Goal: Task Accomplishment & Management: Manage account settings

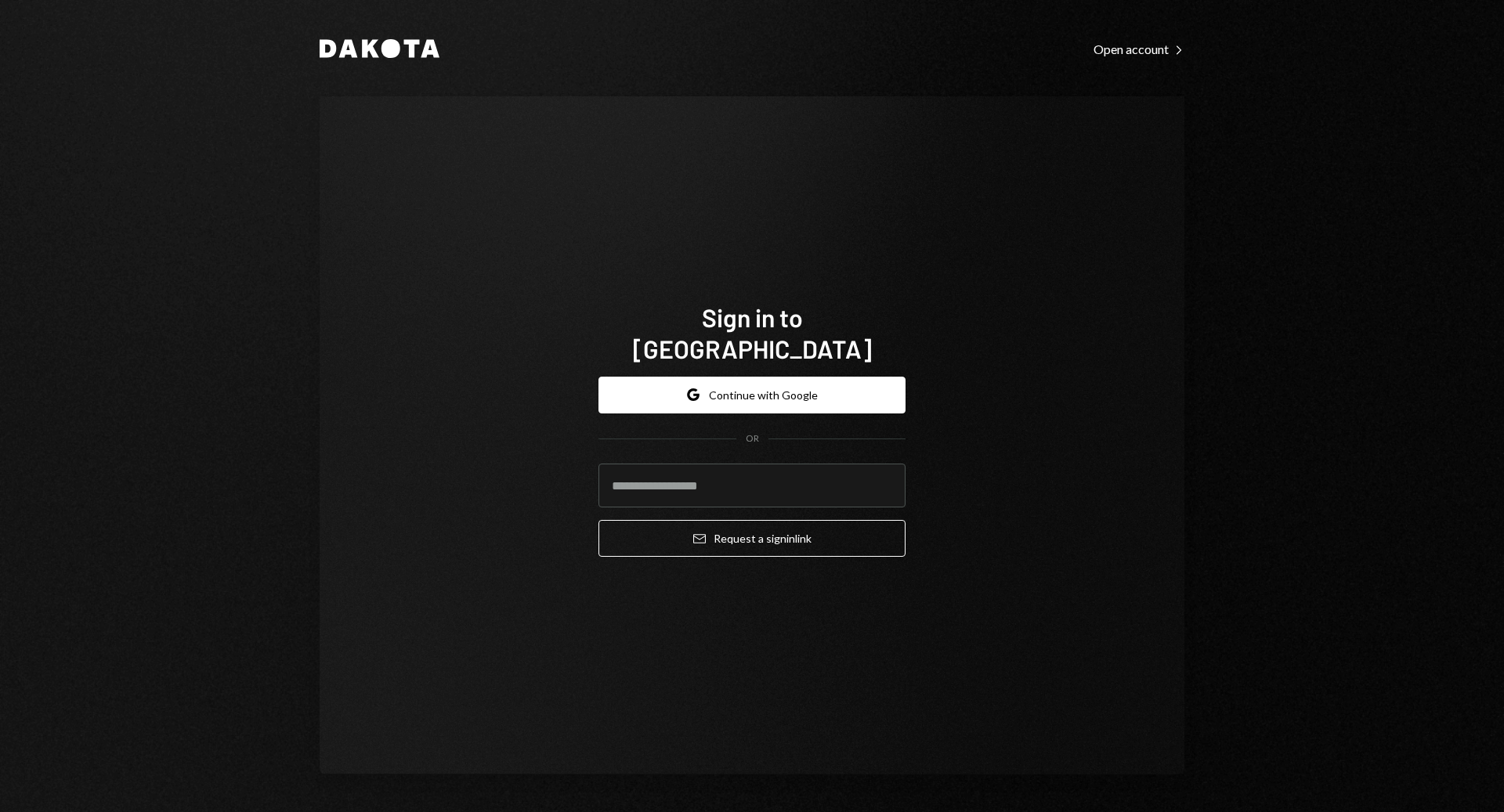
click at [765, 383] on button "Google Continue with Google" at bounding box center [752, 395] width 307 height 37
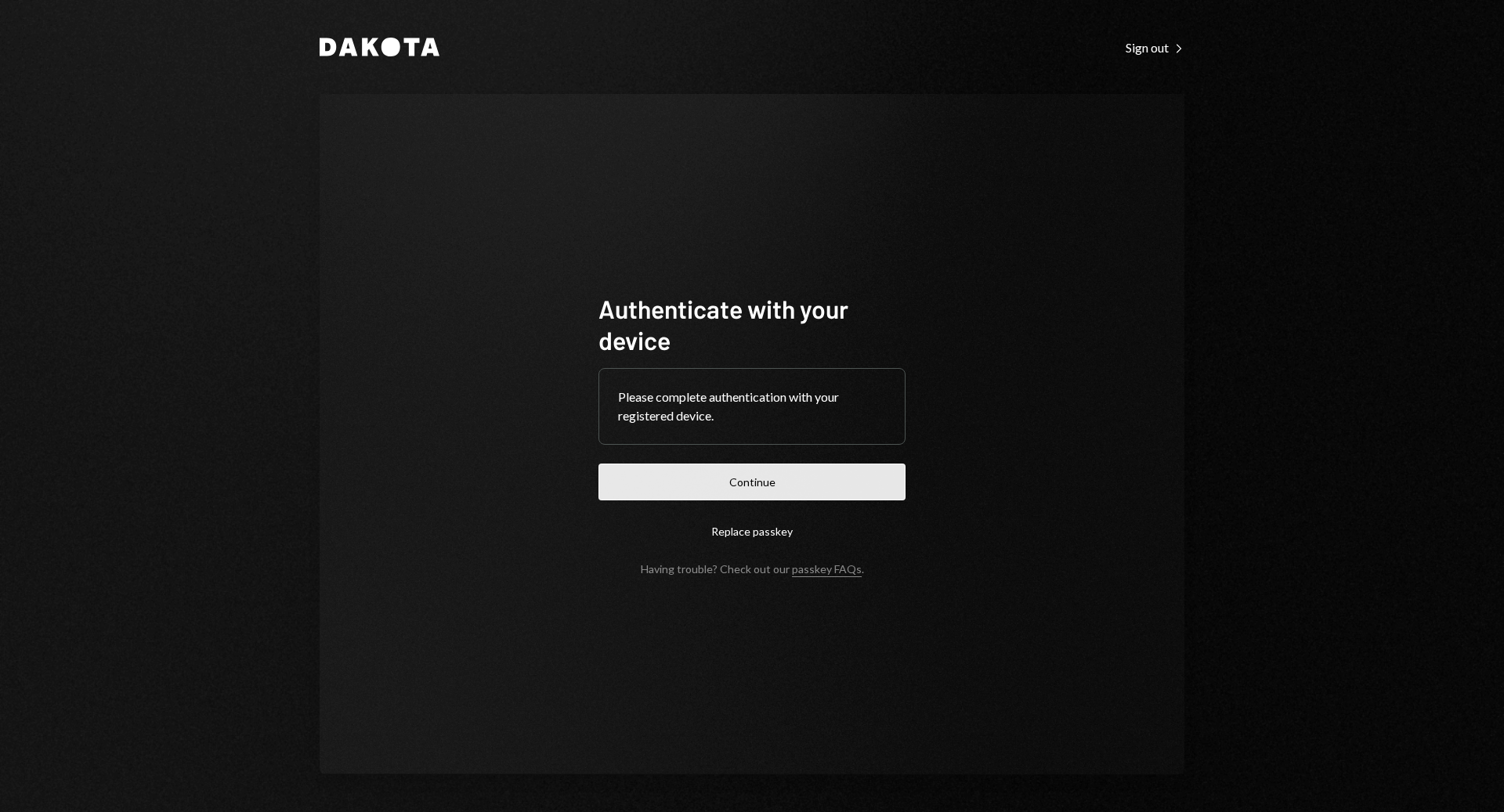
click at [795, 482] on button "Continue" at bounding box center [752, 481] width 307 height 37
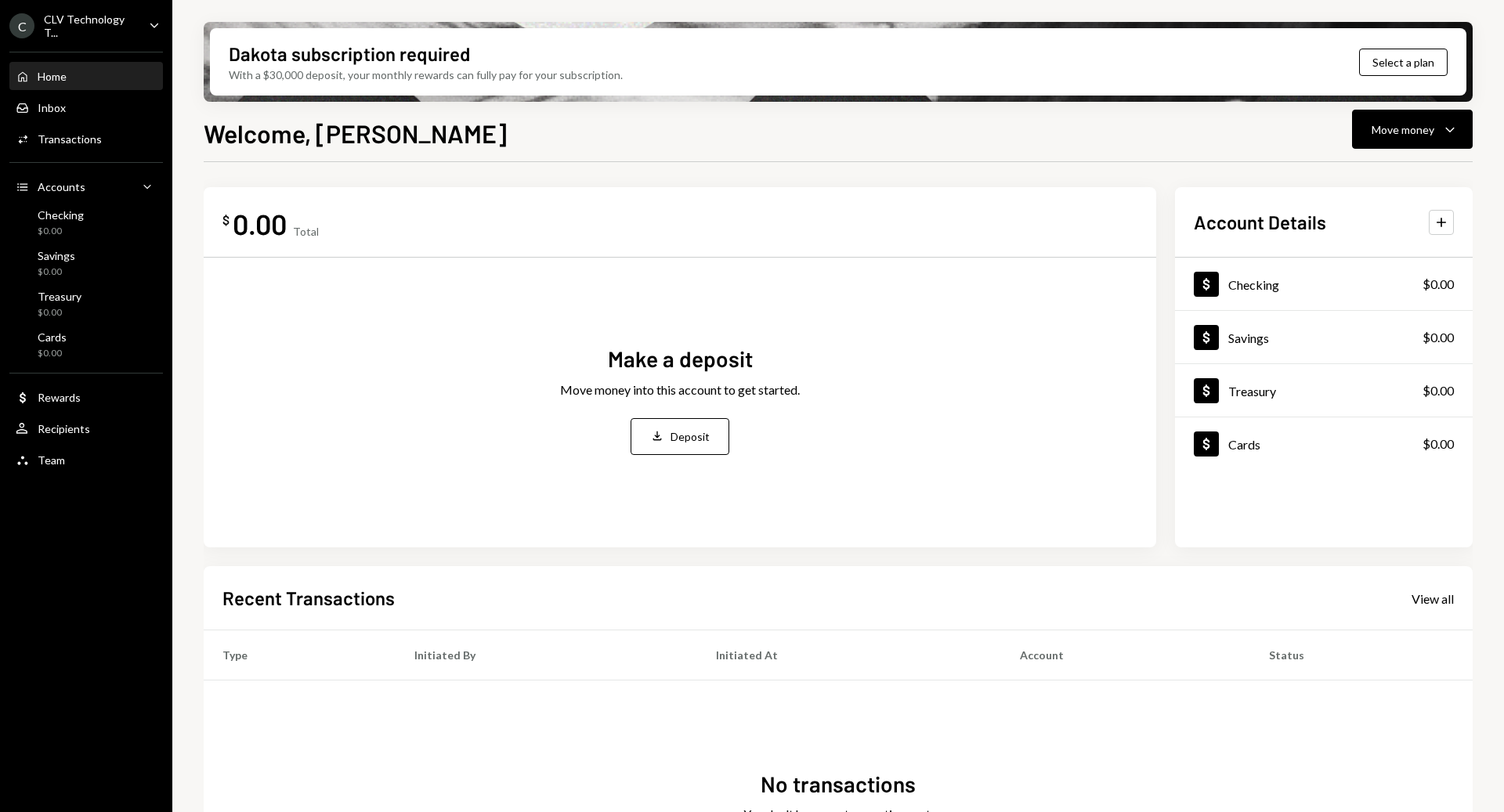
click at [145, 14] on div "C CLV Technology T... Caret Down" at bounding box center [86, 25] width 173 height 26
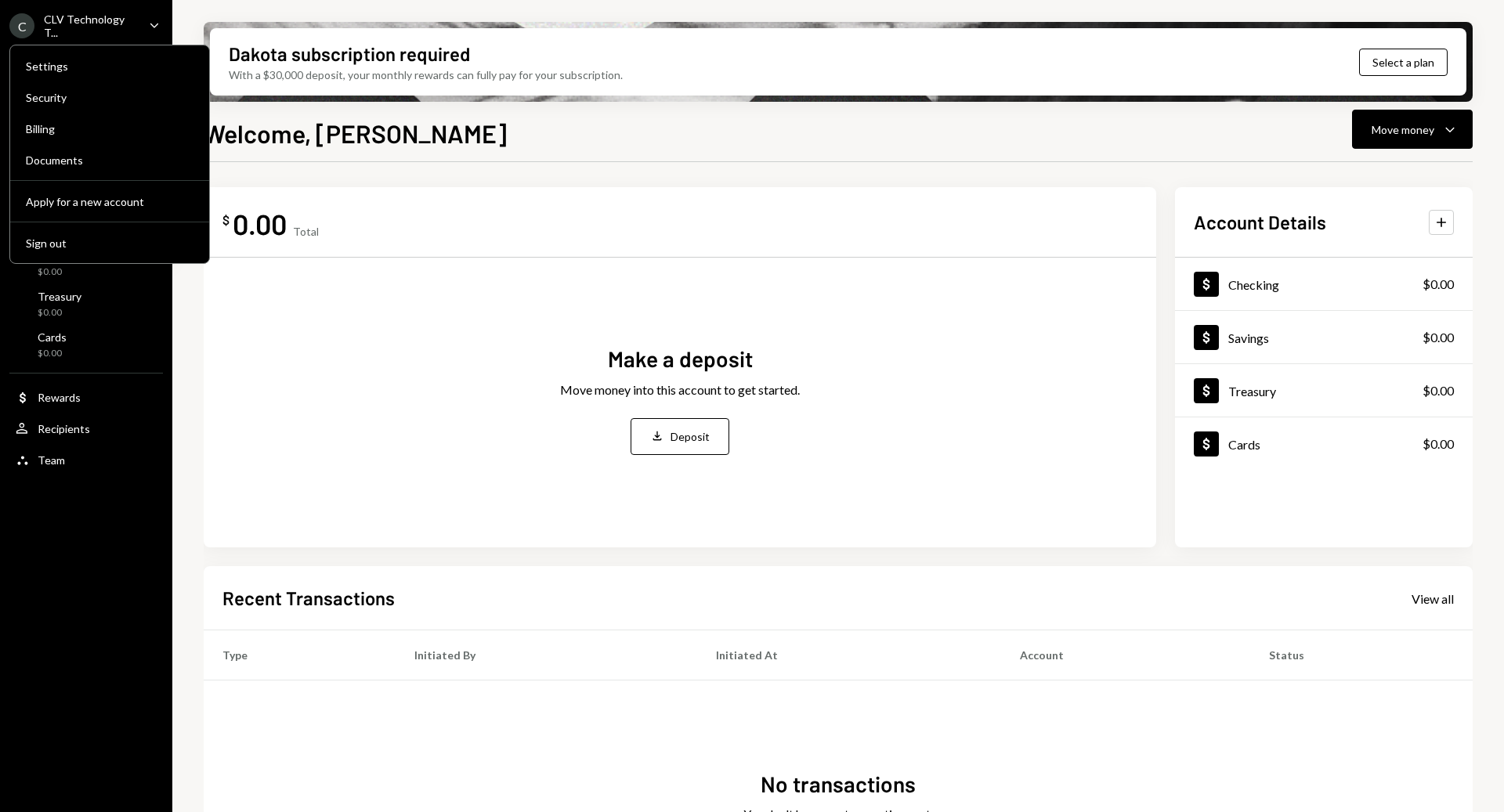
click at [145, 14] on div "C CLV Technology T... Caret Down" at bounding box center [86, 25] width 173 height 26
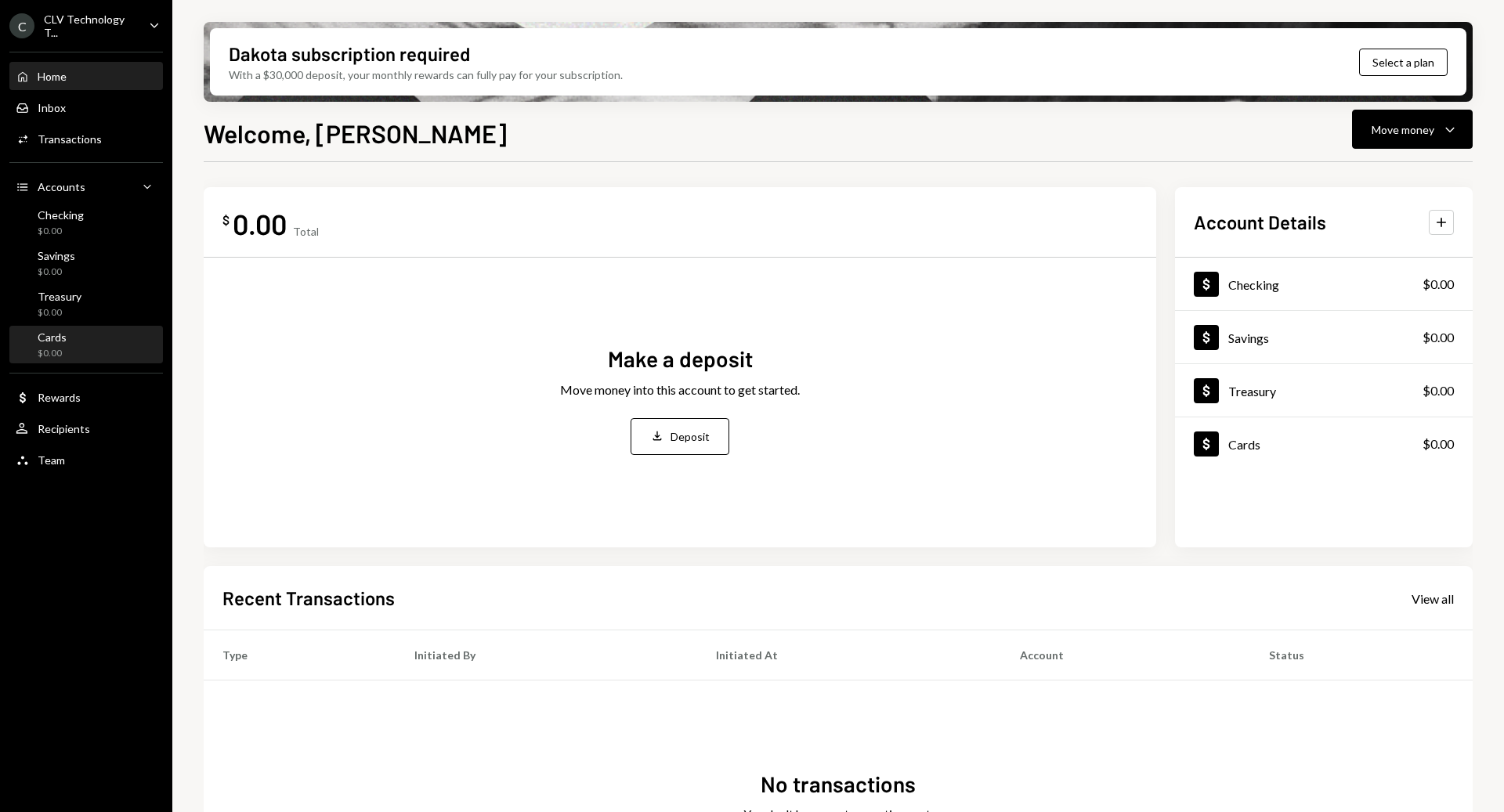
click at [42, 347] on div "$0.00" at bounding box center [52, 353] width 29 height 14
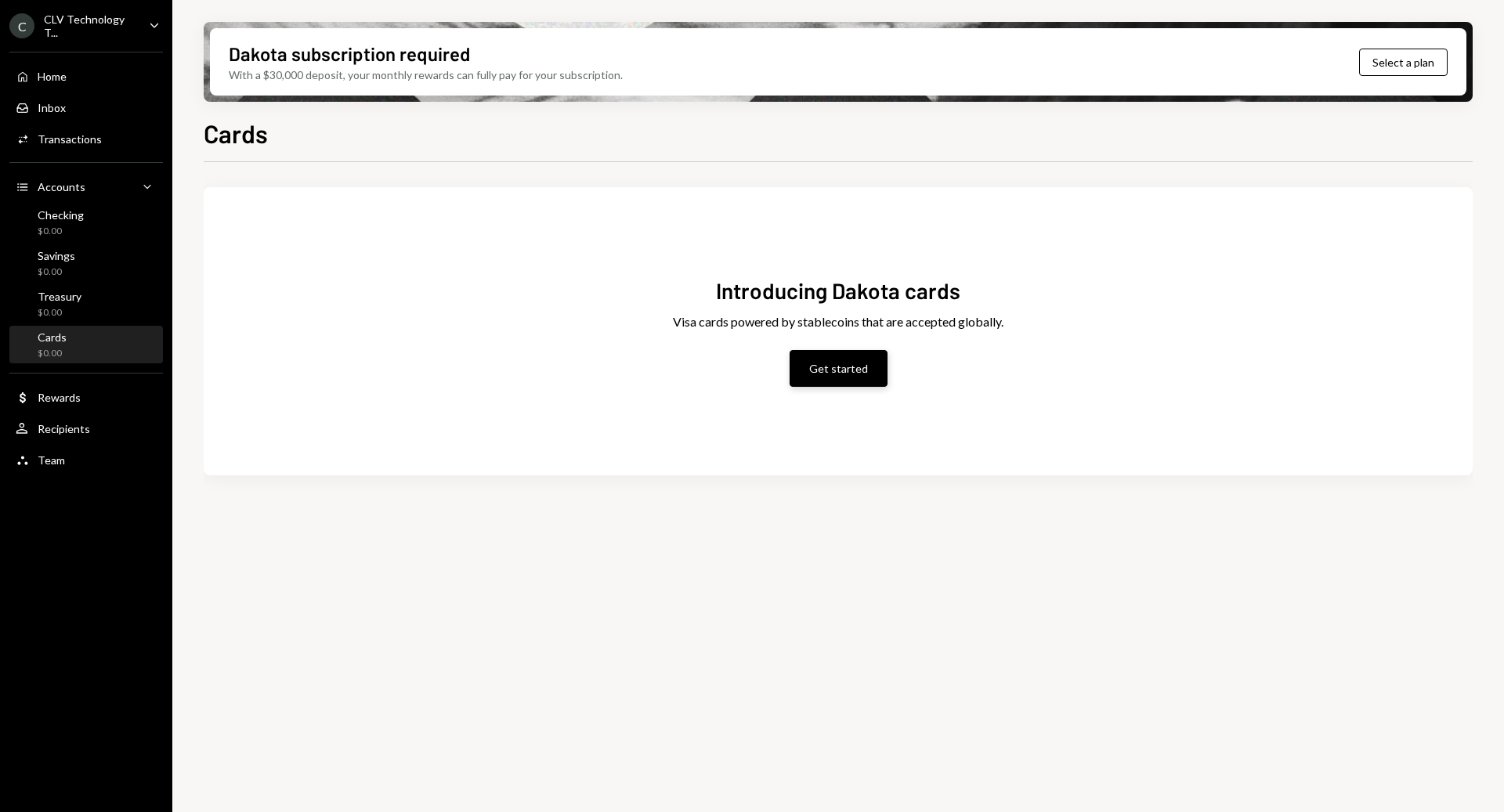
click at [847, 369] on button "Get started" at bounding box center [838, 369] width 98 height 37
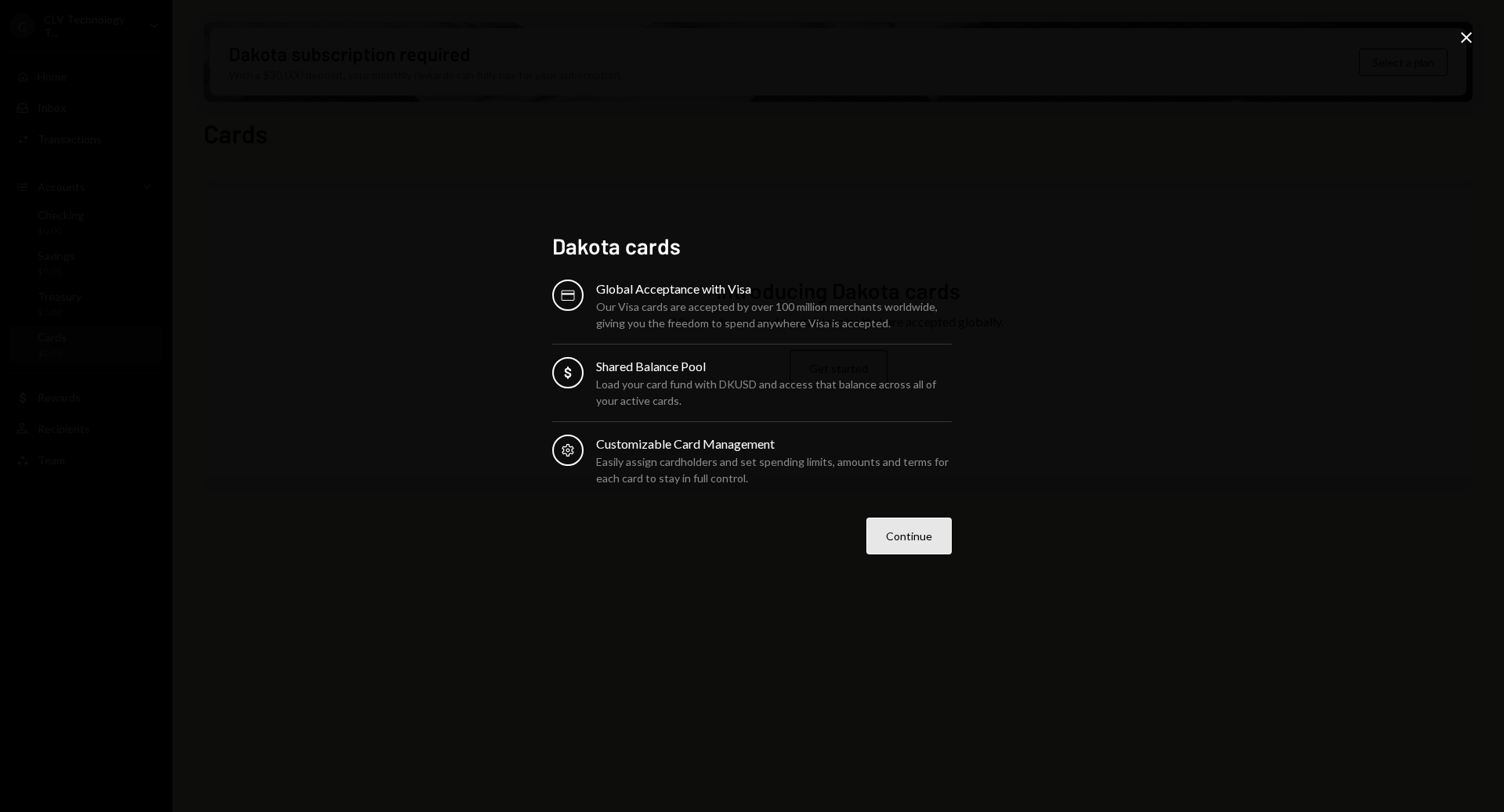
click at [923, 552] on button "Continue" at bounding box center [909, 536] width 86 height 37
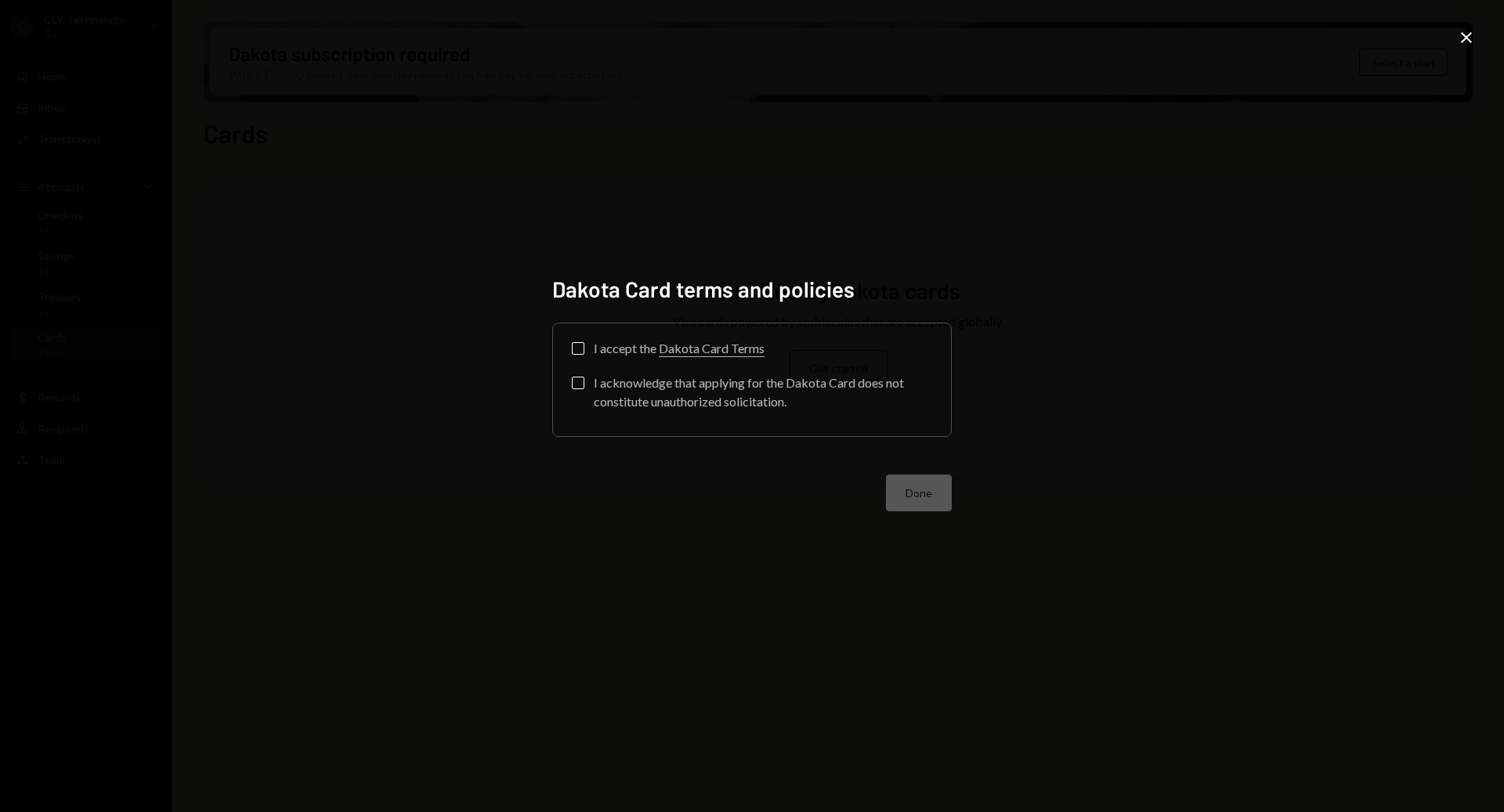
click at [570, 346] on div "I accept the Dakota Card Terms I acknowledge that applying for the Dakota Card …" at bounding box center [752, 379] width 398 height 113
click at [576, 366] on div "I accept the Dakota Card Terms I acknowledge that applying for the Dakota Card …" at bounding box center [752, 379] width 360 height 75
click at [574, 343] on button "I accept the Dakota Card Terms" at bounding box center [578, 349] width 13 height 13
click at [576, 386] on button "I acknowledge that applying for the Dakota Card does not constitute unauthorize…" at bounding box center [578, 383] width 13 height 13
click at [919, 489] on button "Done" at bounding box center [919, 493] width 66 height 37
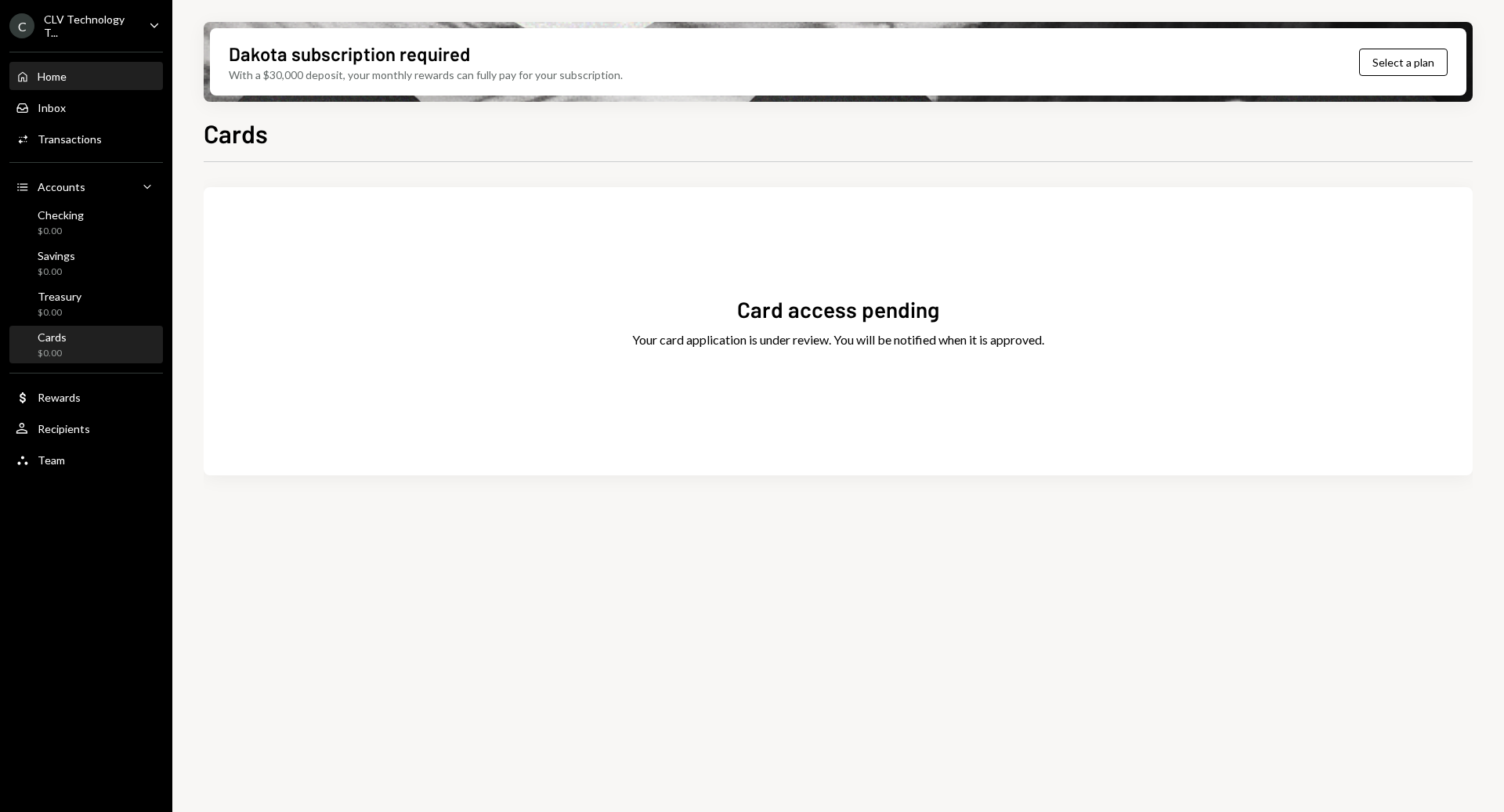
click at [61, 79] on div "Home" at bounding box center [52, 76] width 29 height 14
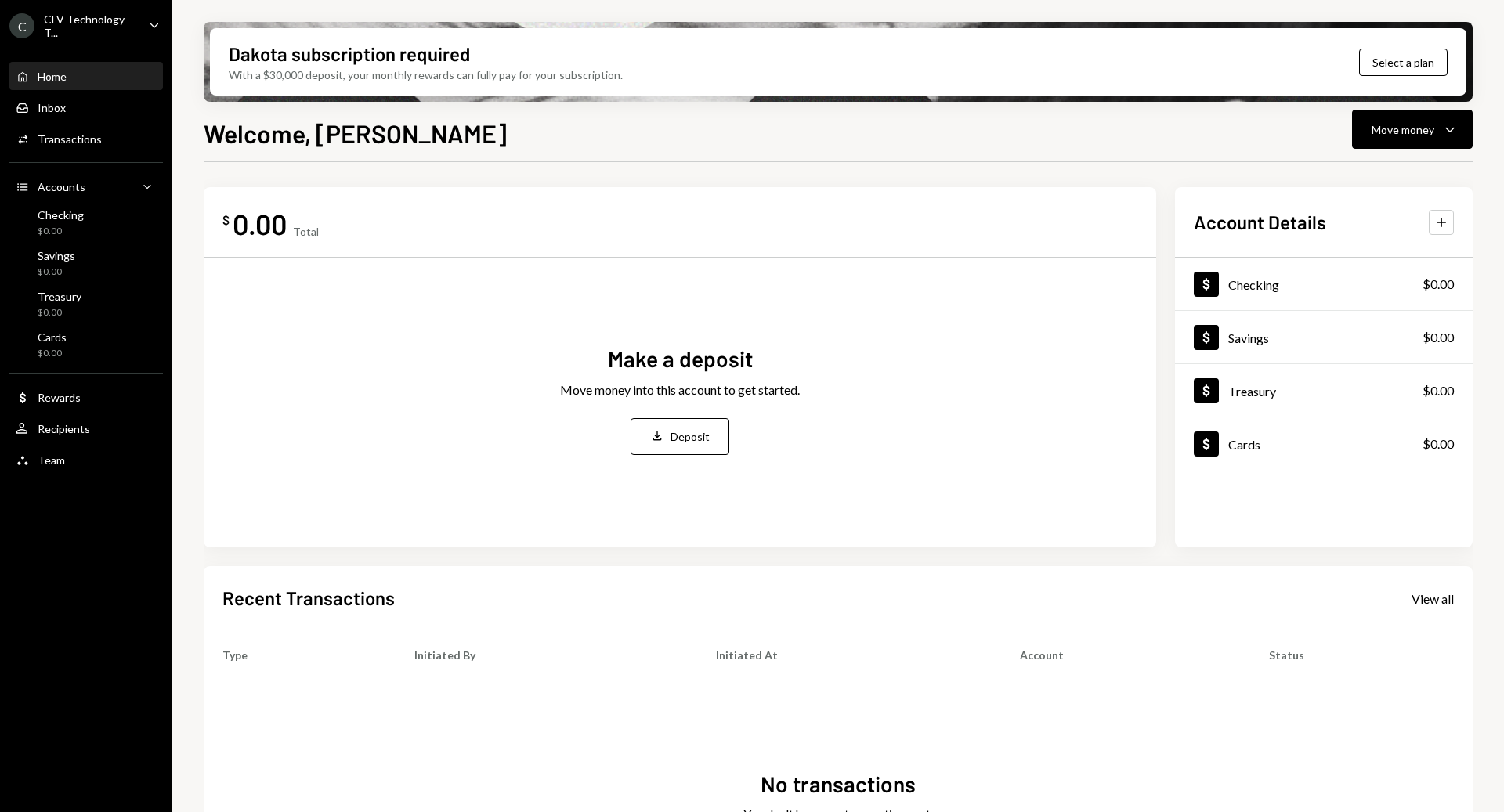
click at [134, 32] on div "CLV Technology T..." at bounding box center [90, 25] width 92 height 26
click at [226, 384] on div "Make a deposit Move money into this account to get started. Deposit Deposit" at bounding box center [679, 399] width 915 height 258
click at [70, 103] on div "Inbox Inbox" at bounding box center [86, 108] width 141 height 14
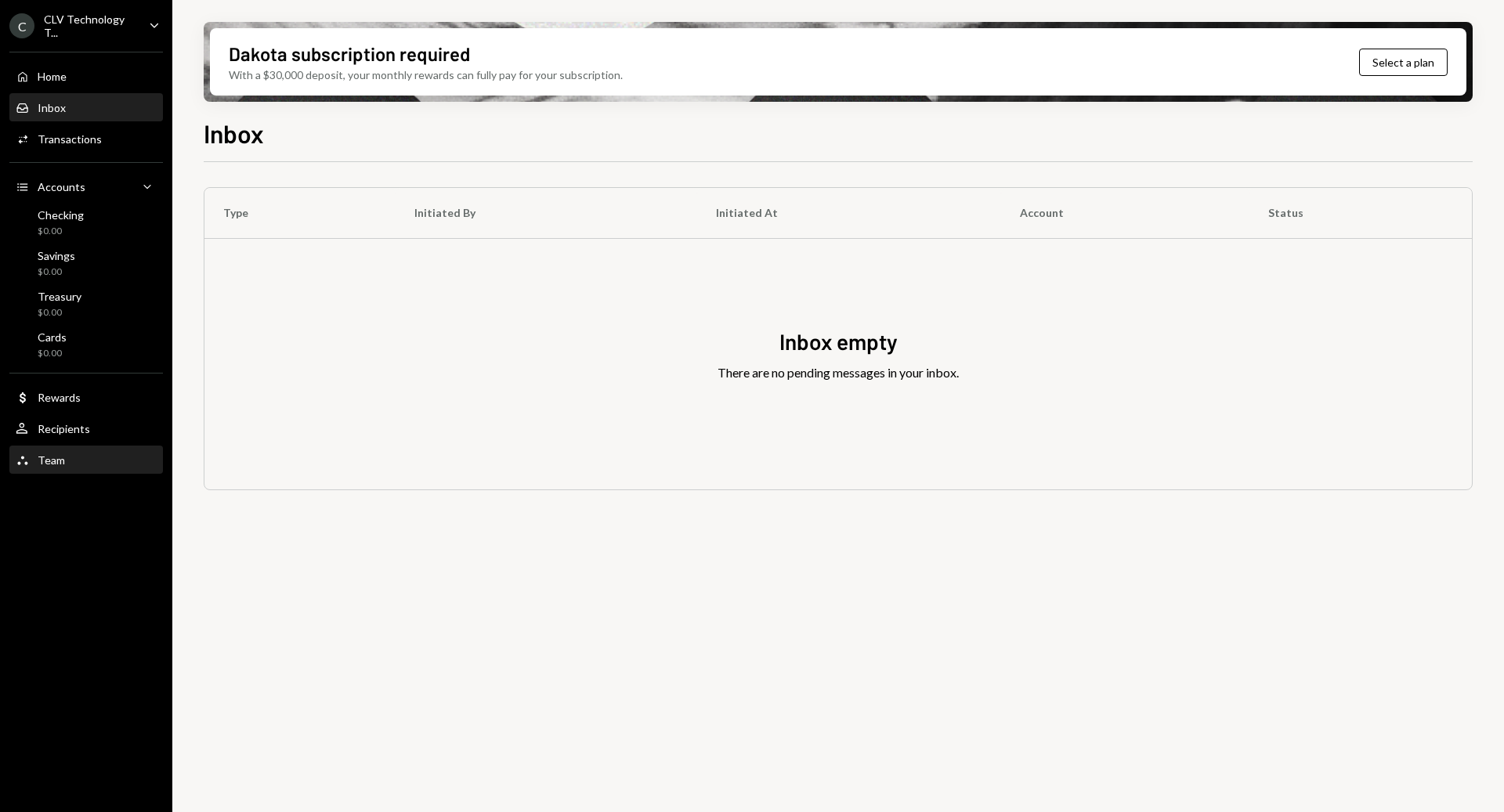
click at [63, 460] on div "Team Team" at bounding box center [86, 461] width 141 height 14
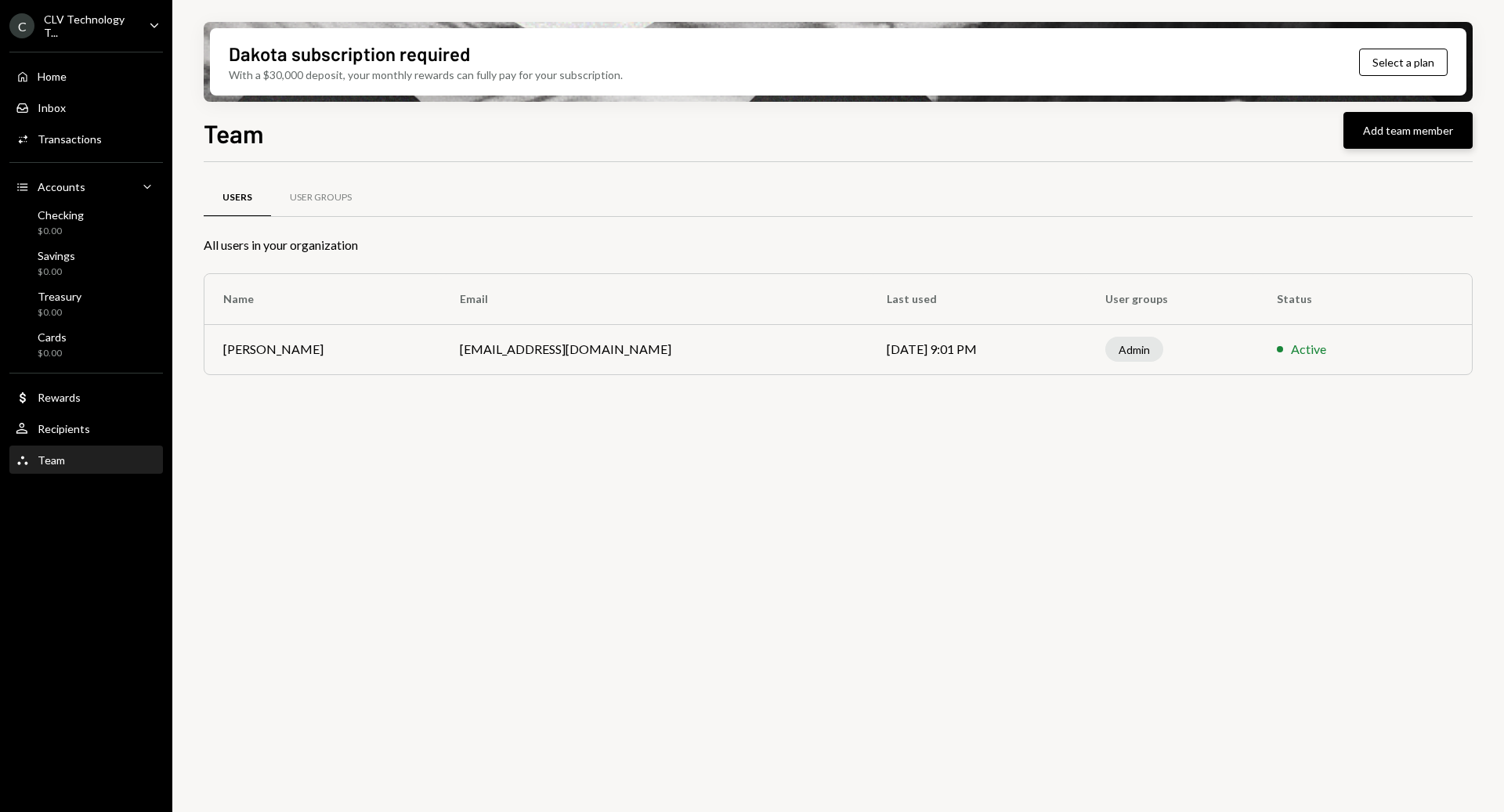
click at [1384, 135] on button "Add team member" at bounding box center [1408, 130] width 129 height 37
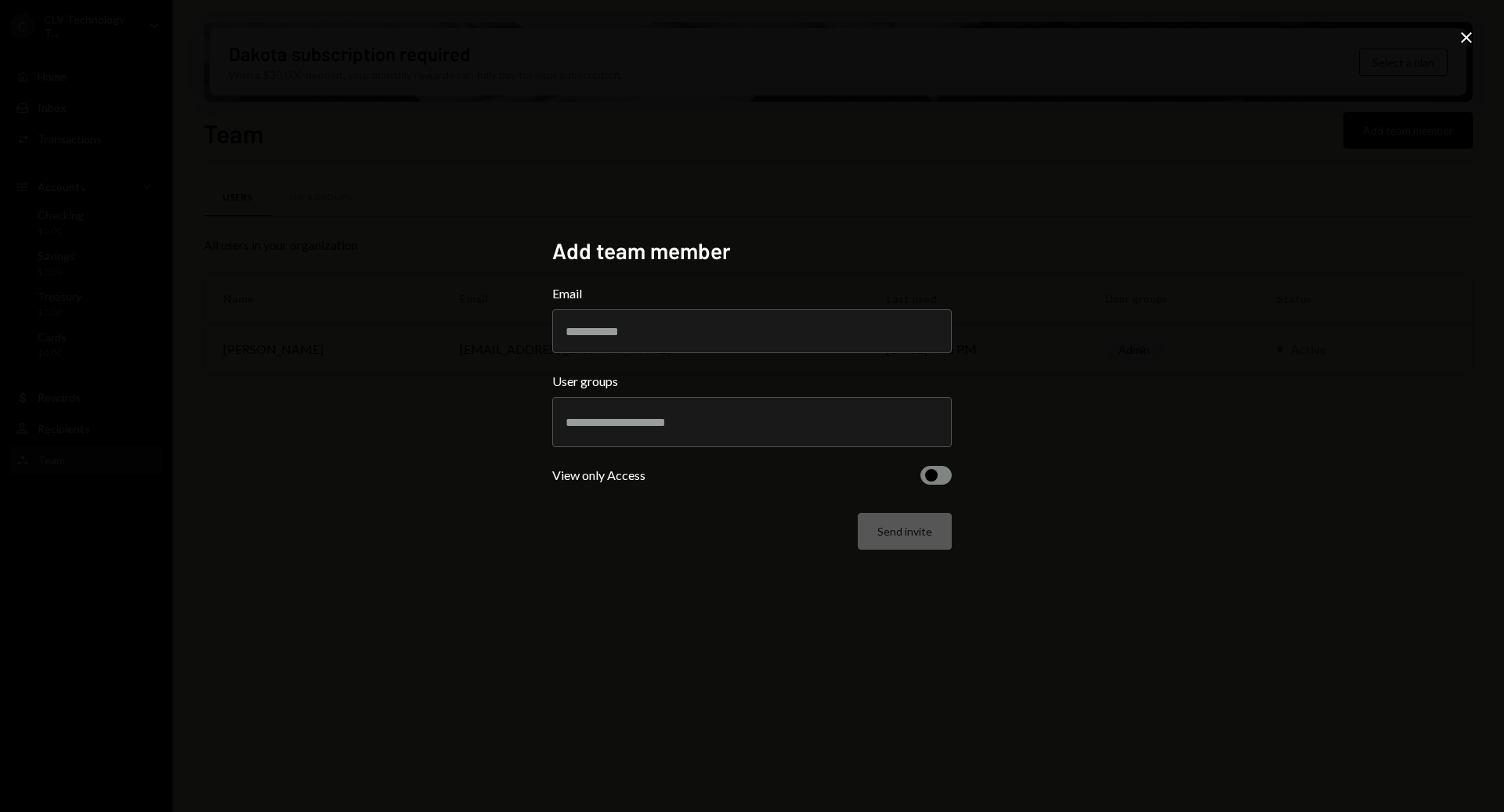
paste input "**********"
type input "**********"
click at [723, 439] on div at bounding box center [752, 422] width 373 height 39
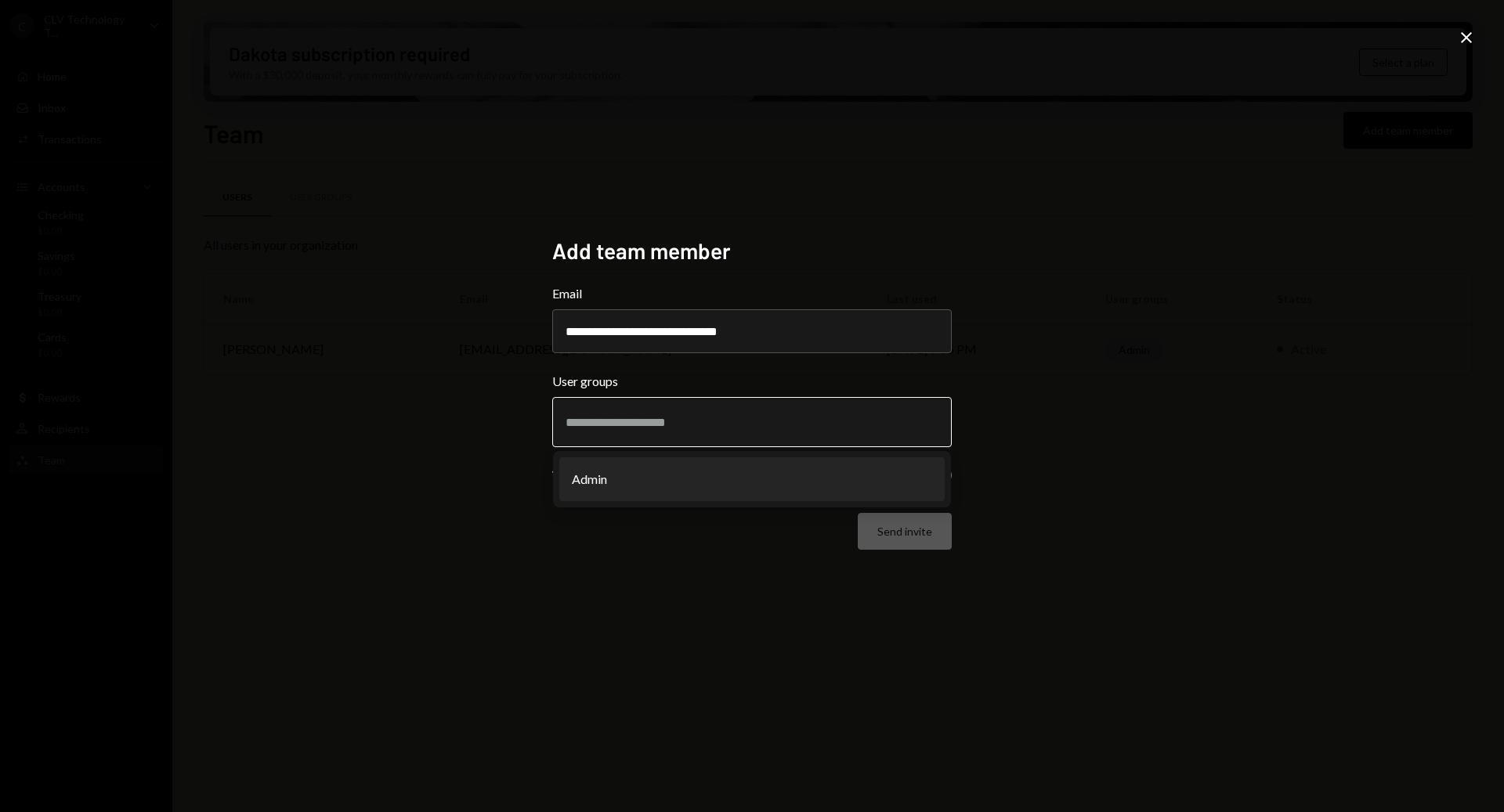
click at [694, 468] on li "Admin" at bounding box center [752, 480] width 386 height 44
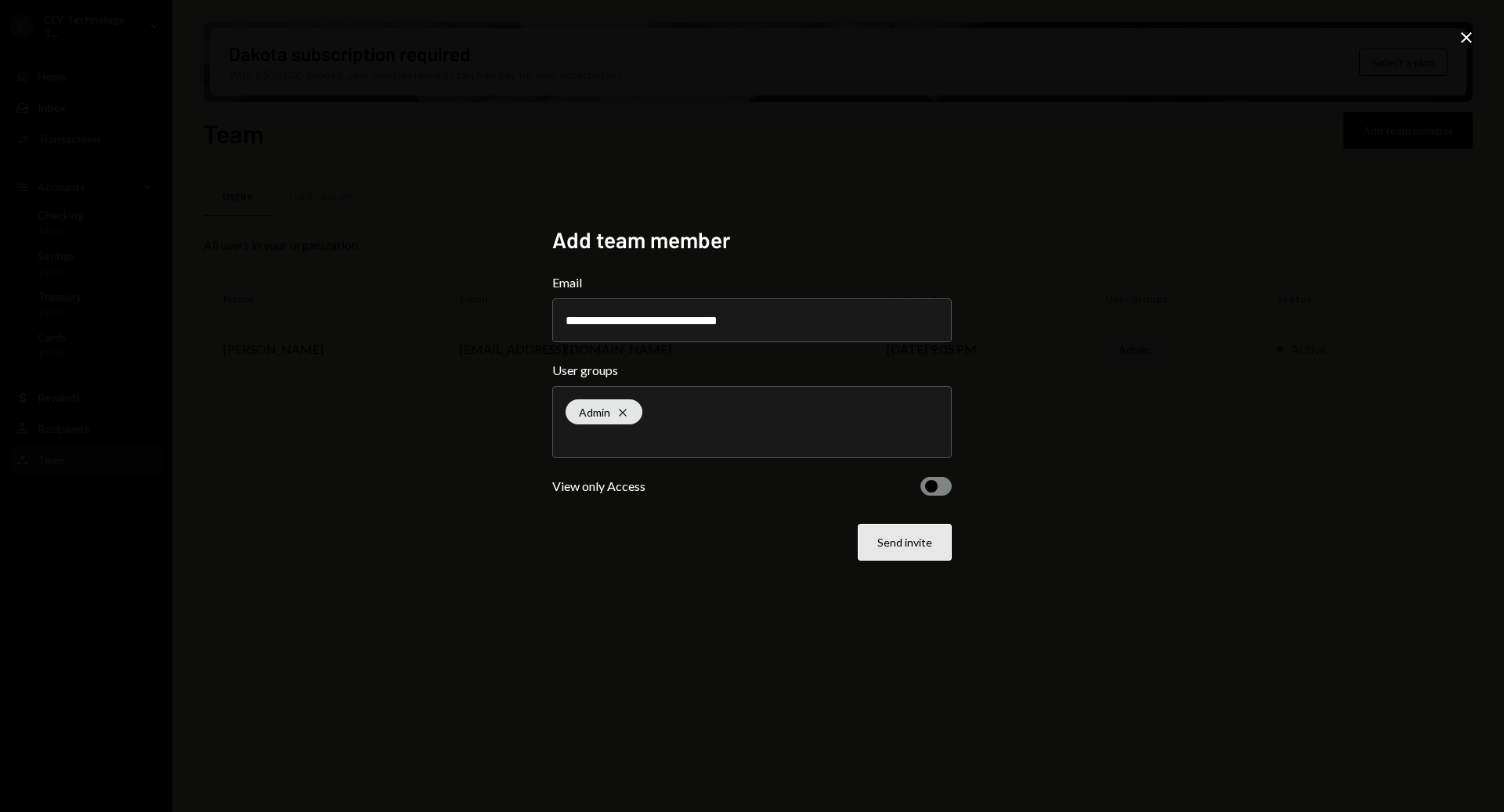
click at [914, 542] on button "Send invite" at bounding box center [905, 542] width 94 height 37
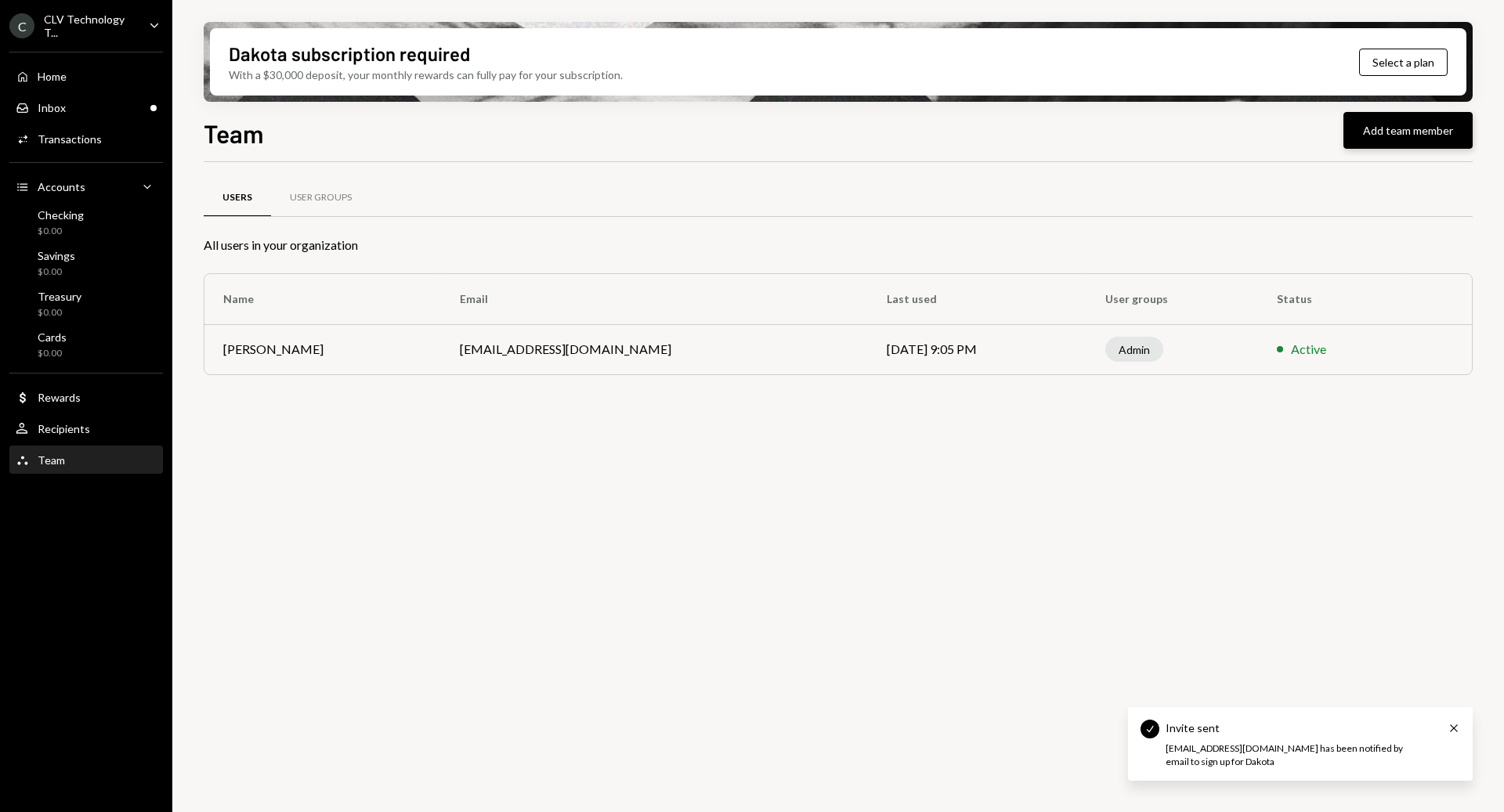
click at [1415, 134] on button "Add team member" at bounding box center [1408, 130] width 129 height 37
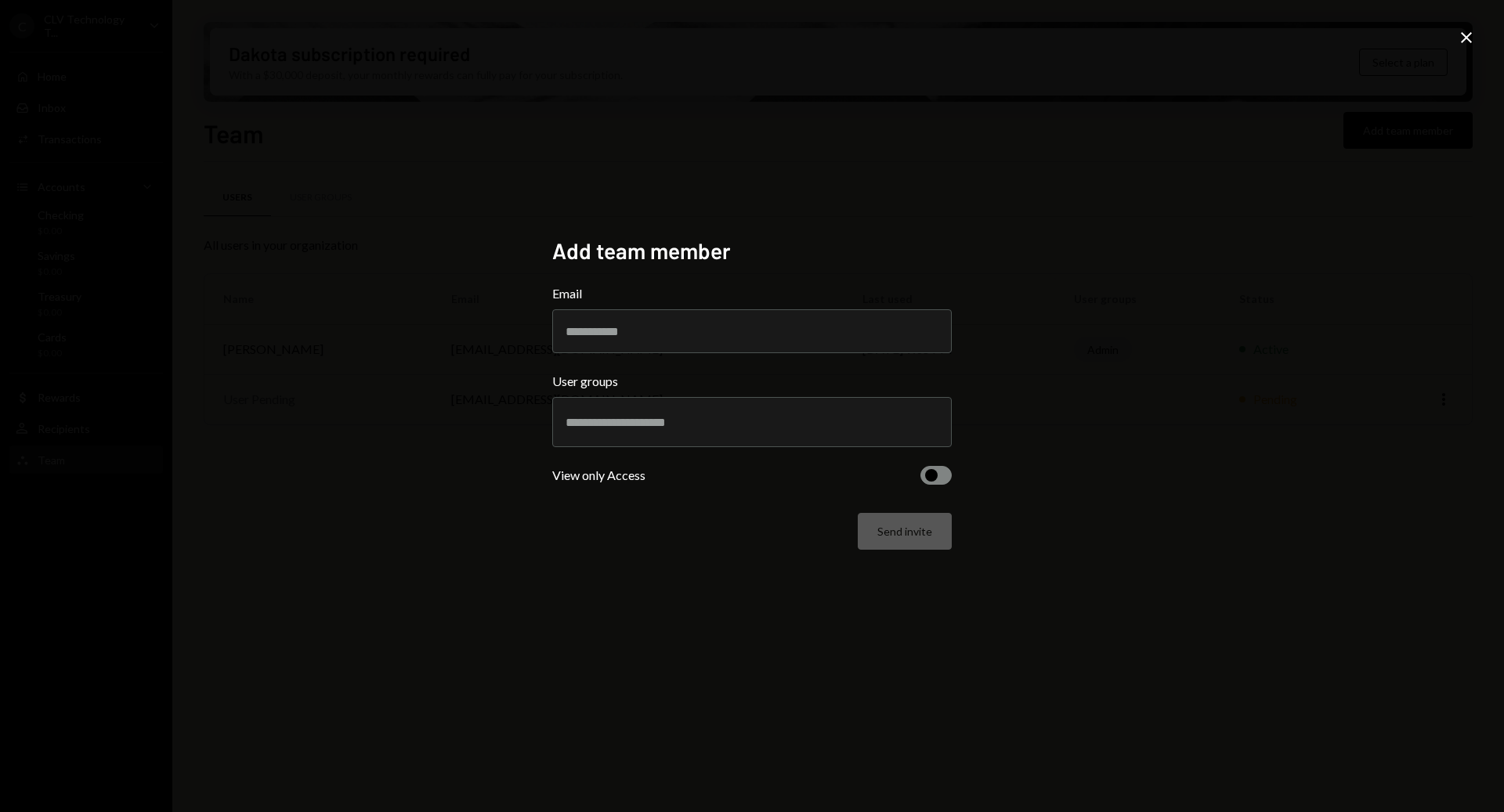
paste input "**********"
type input "**********"
click at [743, 432] on div at bounding box center [752, 422] width 373 height 39
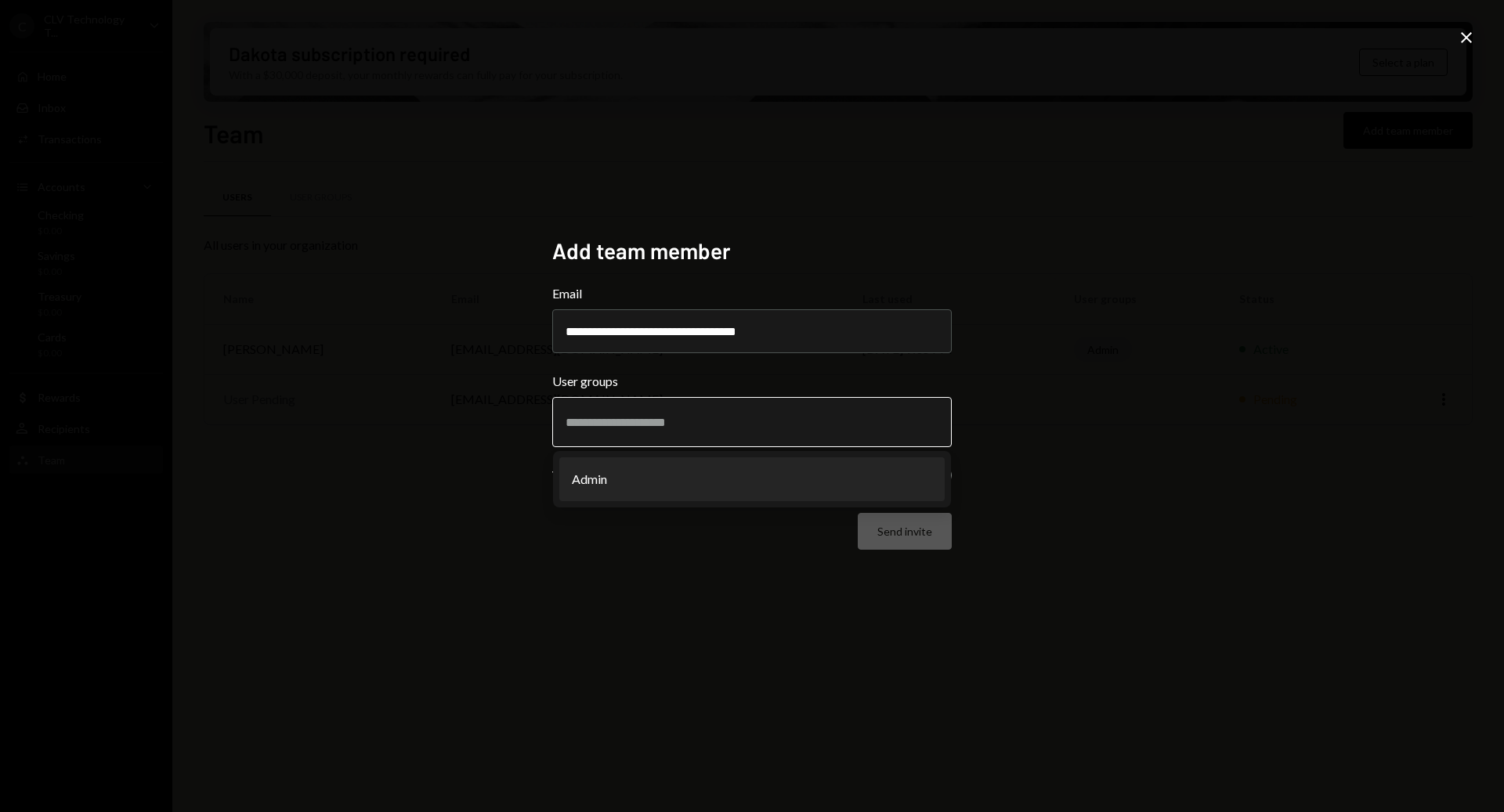
click at [716, 464] on li "Admin" at bounding box center [752, 480] width 386 height 44
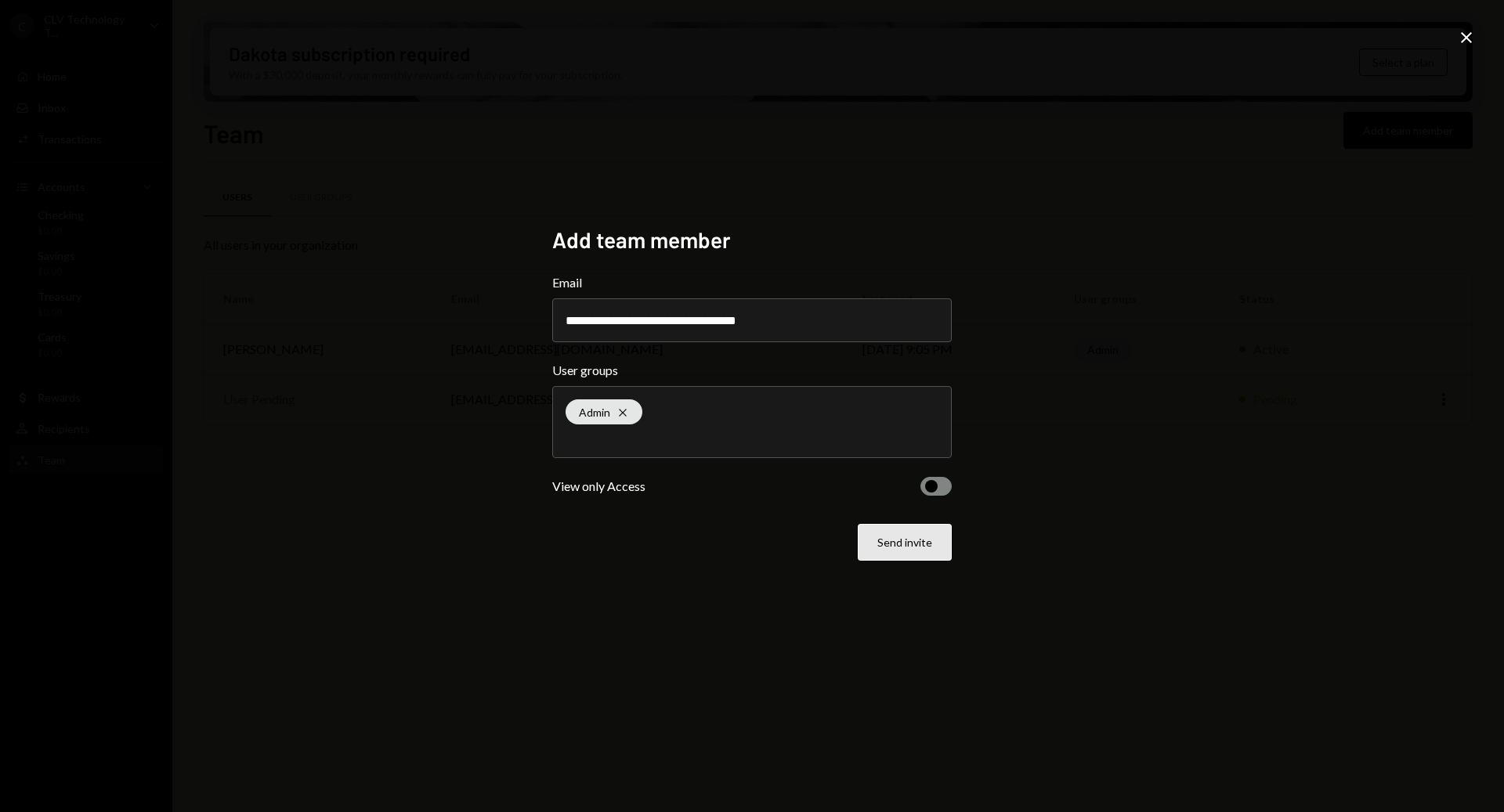
click at [937, 541] on button "Send invite" at bounding box center [905, 542] width 94 height 37
